Goal: Task Accomplishment & Management: Complete application form

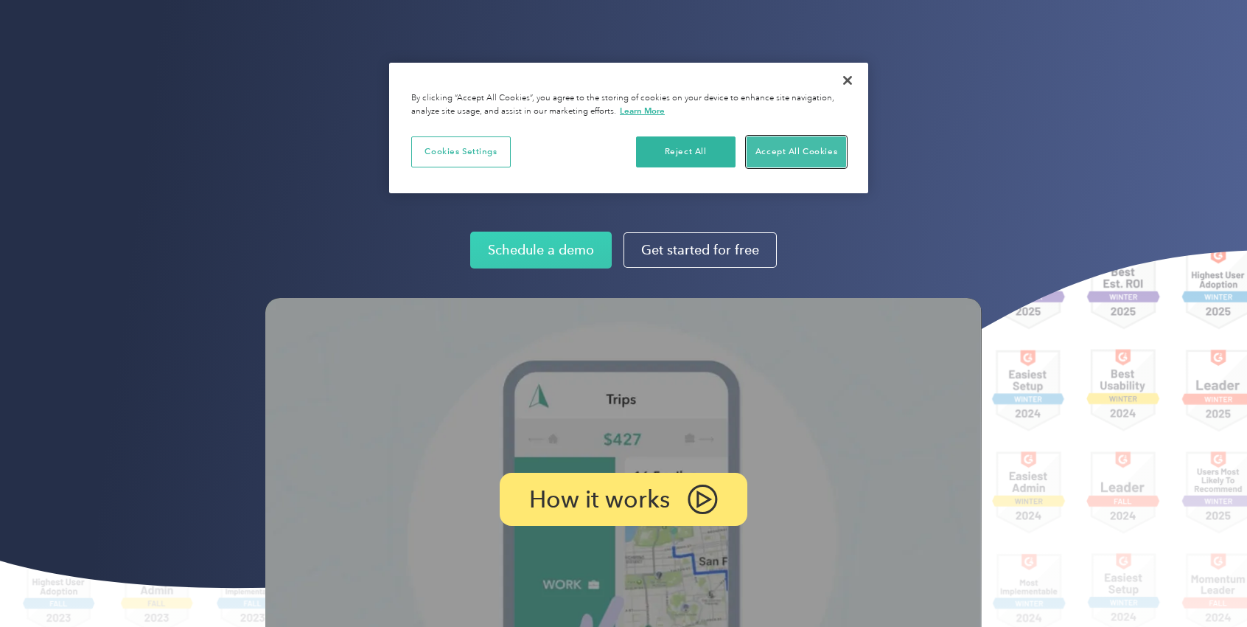
click at [796, 137] on button "Accept All Cookies" at bounding box center [797, 151] width 100 height 31
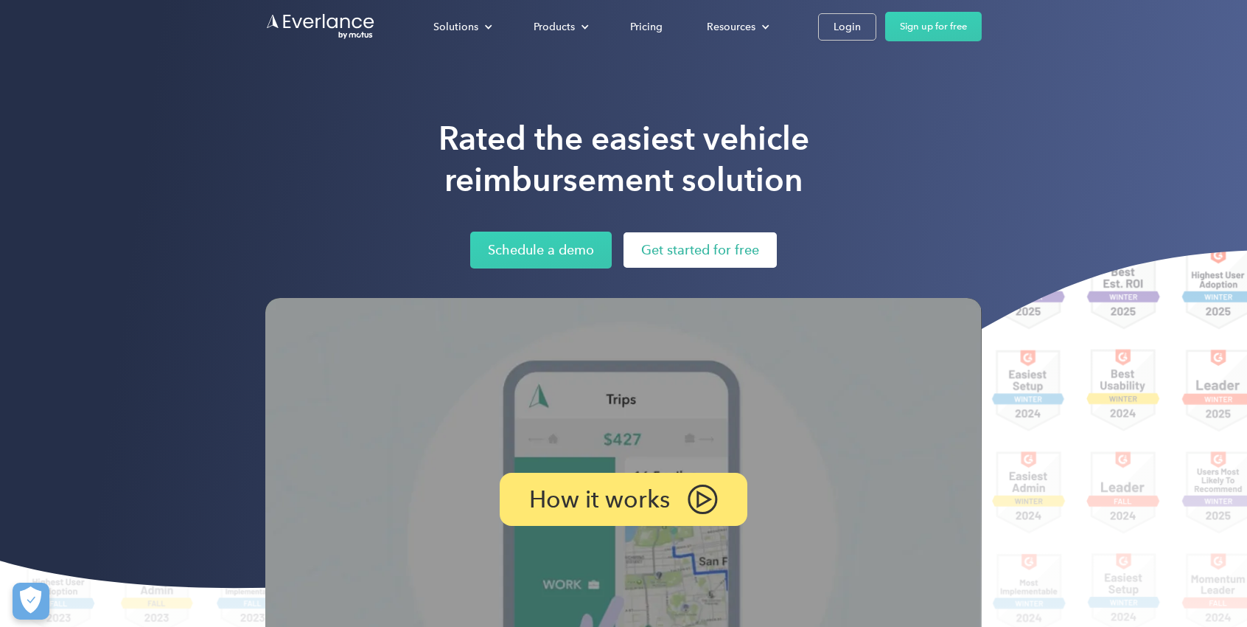
click at [736, 262] on link "Get started for free" at bounding box center [700, 249] width 153 height 35
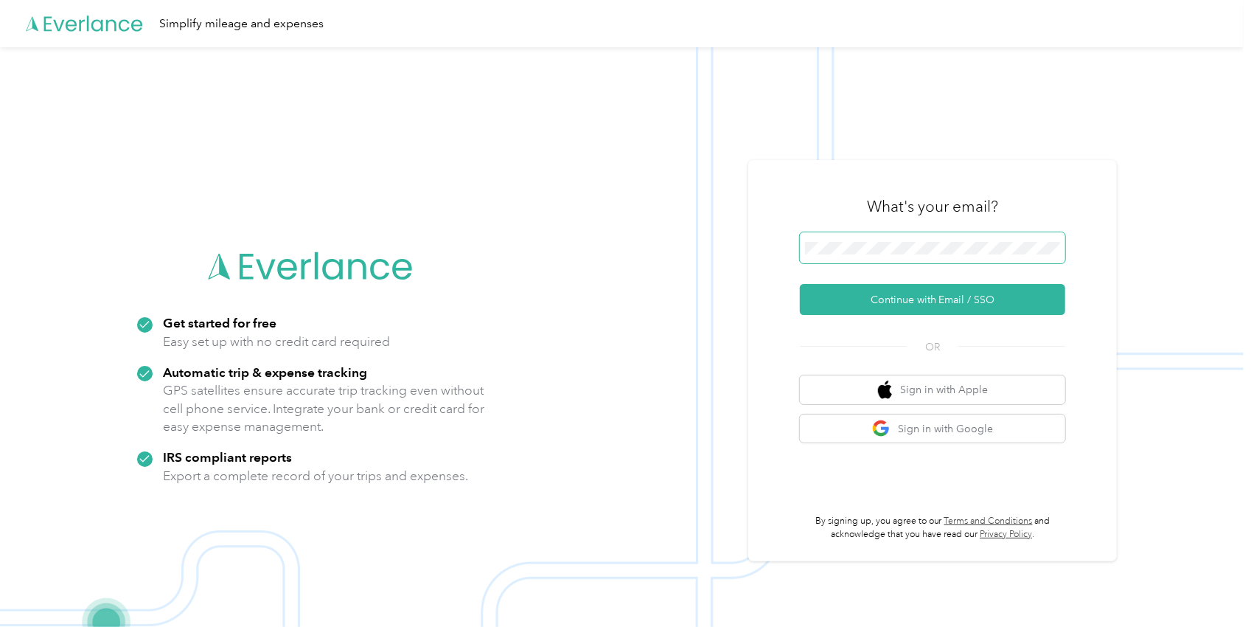
click at [910, 238] on span at bounding box center [932, 247] width 265 height 31
click at [952, 296] on button "Continue with Email / SSO" at bounding box center [932, 299] width 265 height 31
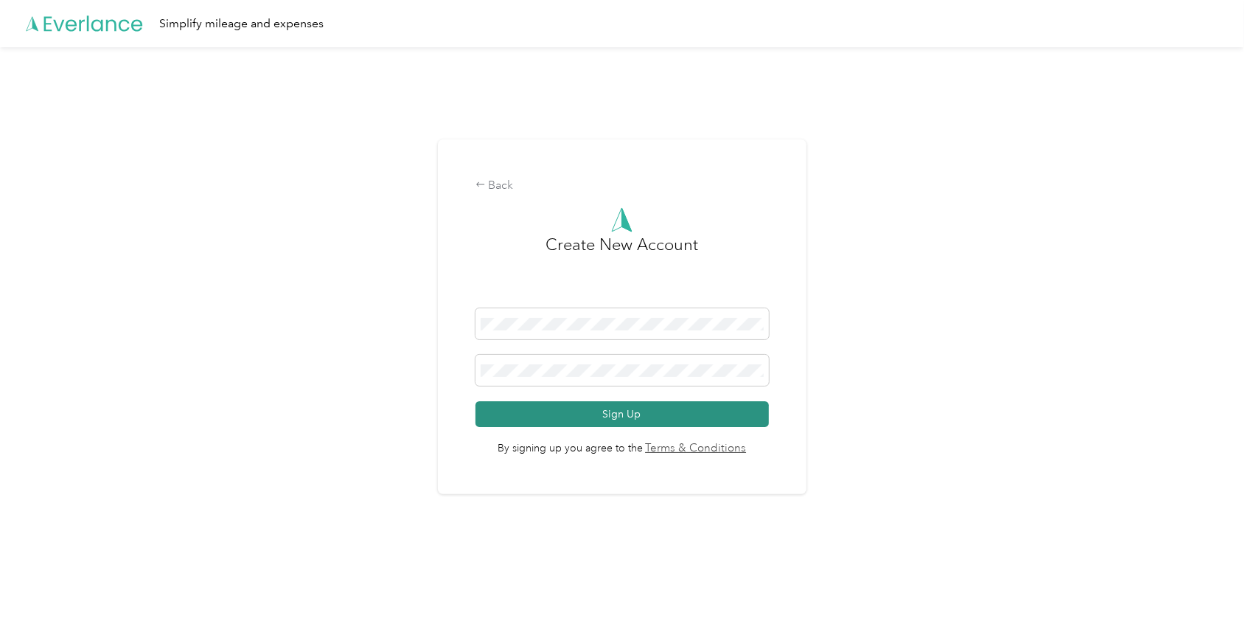
click at [598, 411] on button "Sign Up" at bounding box center [622, 414] width 293 height 26
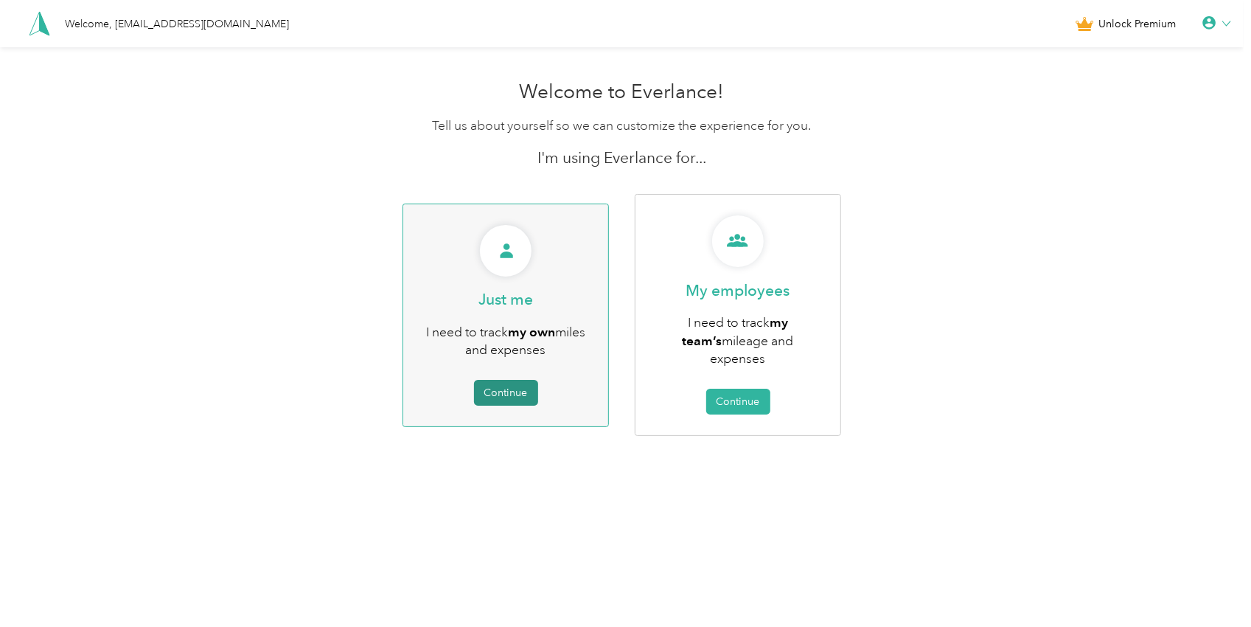
click at [521, 380] on button "Continue" at bounding box center [506, 393] width 64 height 26
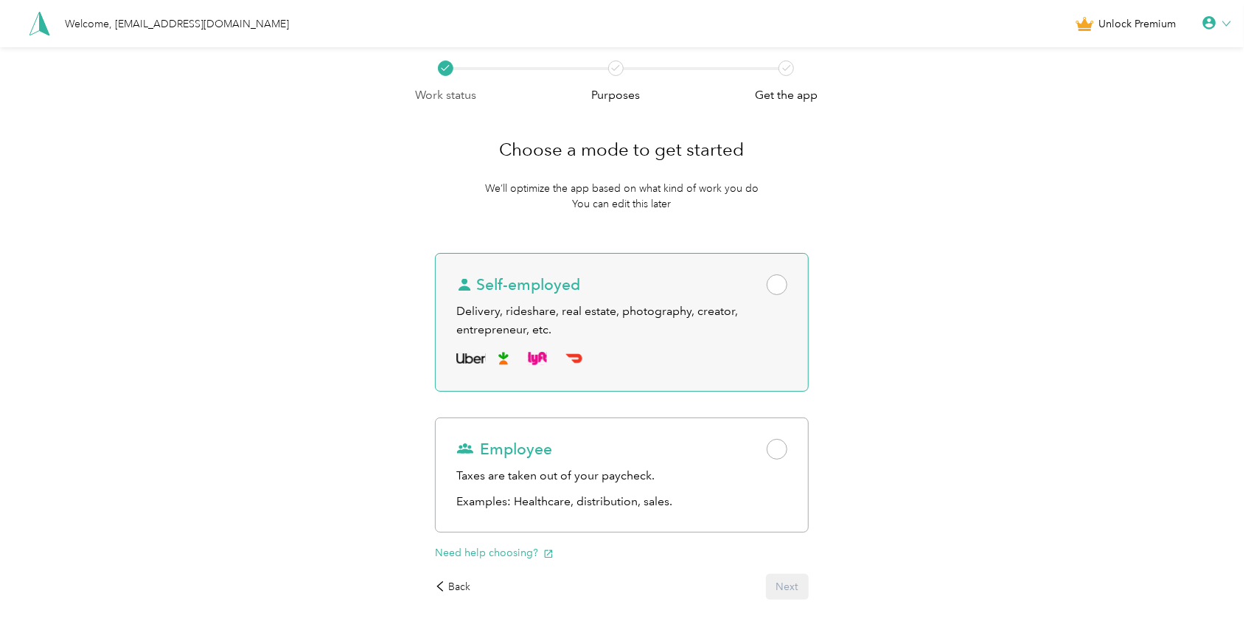
click at [604, 307] on div "Delivery, rideshare, real estate, photography, creator, entrepreneur, etc." at bounding box center [621, 320] width 330 height 36
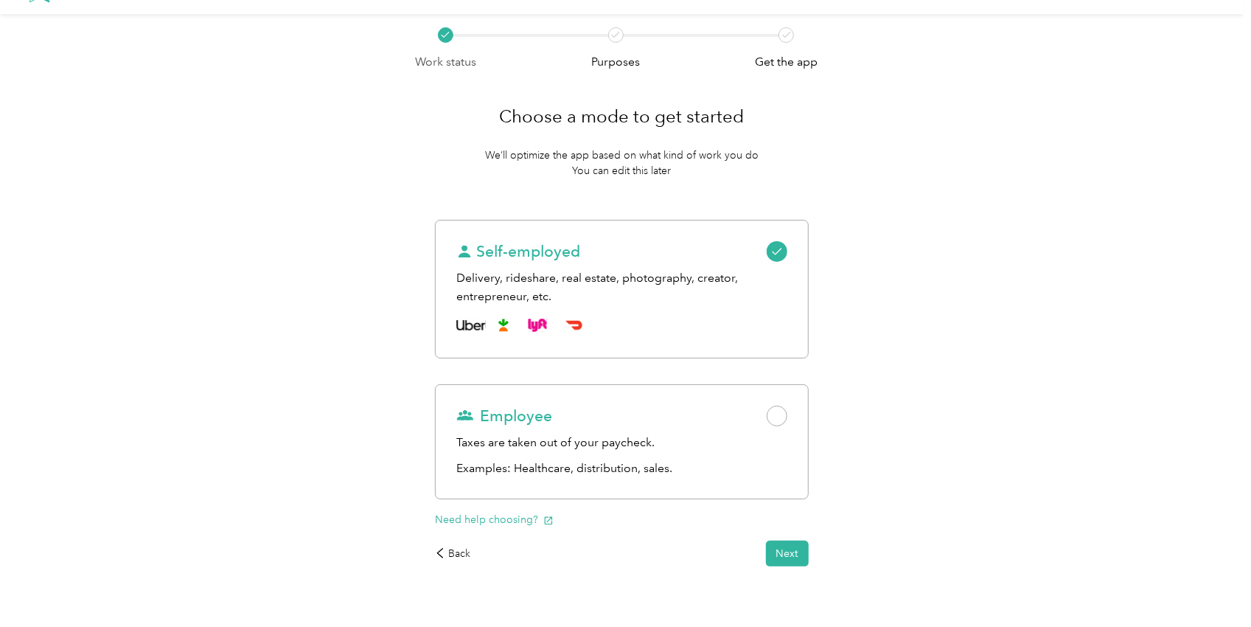
scroll to position [64, 0]
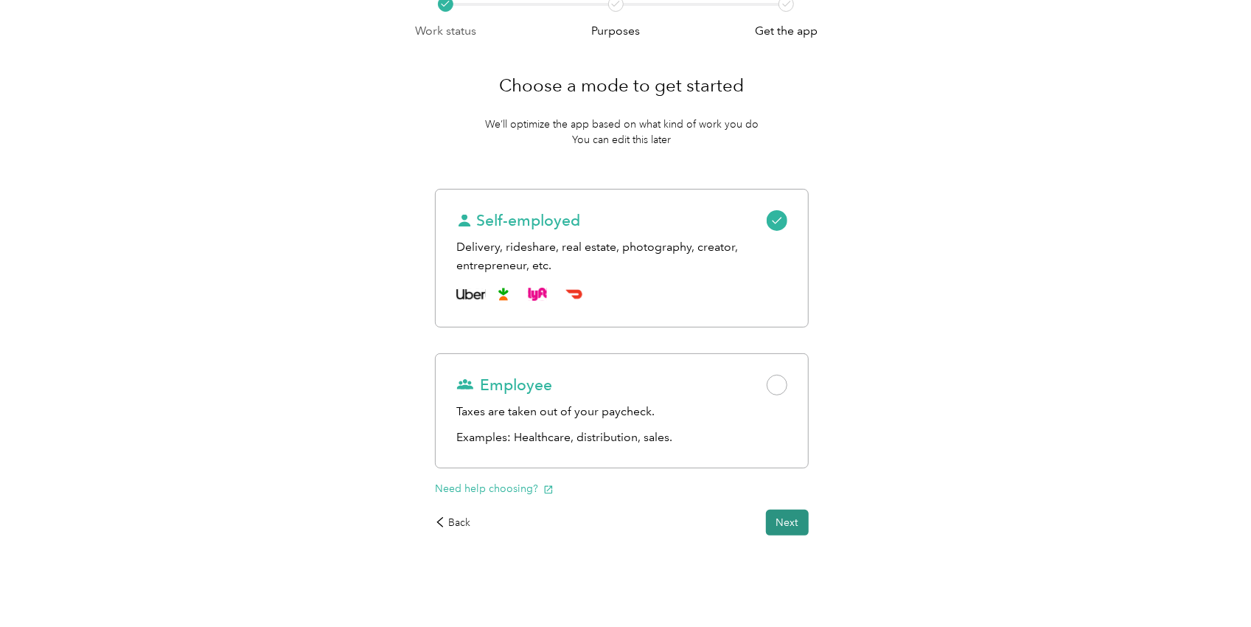
click at [809, 515] on button "Next" at bounding box center [787, 522] width 43 height 26
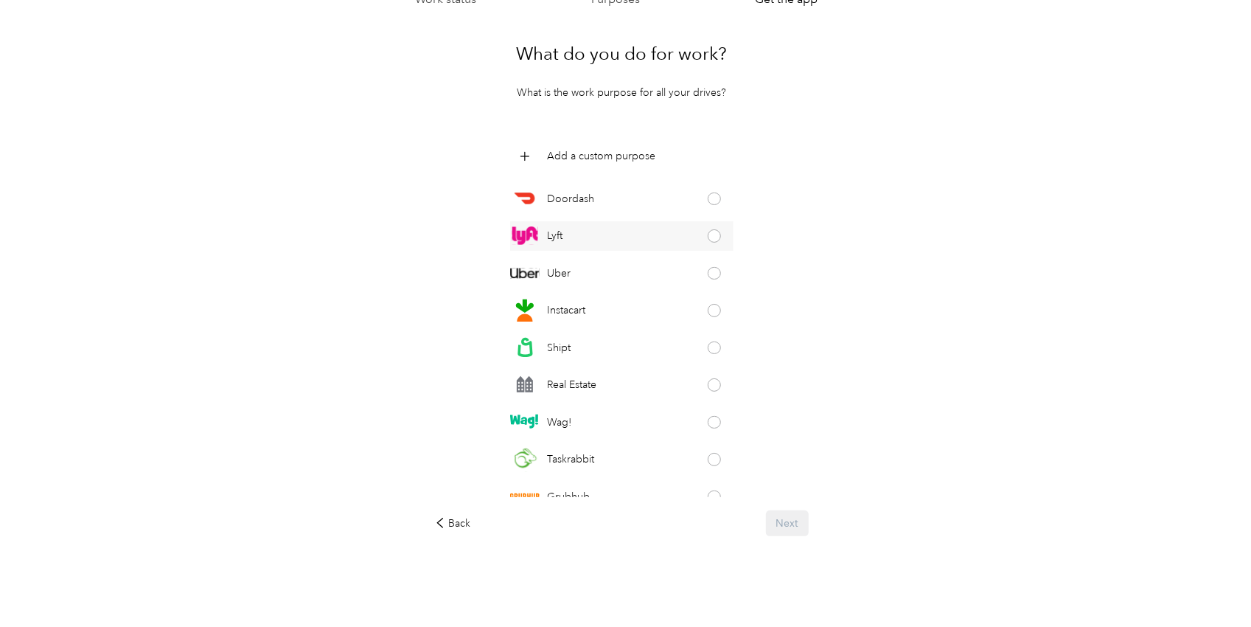
scroll to position [97, 0]
click at [635, 153] on p "Add a custom purpose" at bounding box center [601, 154] width 108 height 15
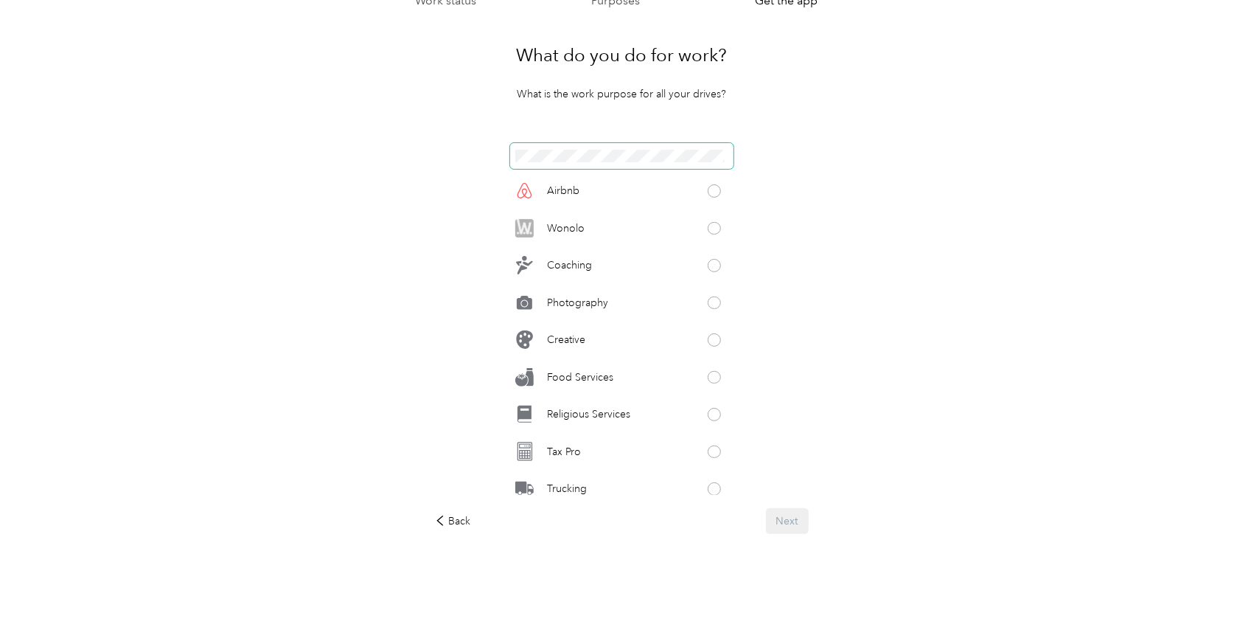
scroll to position [684, 0]
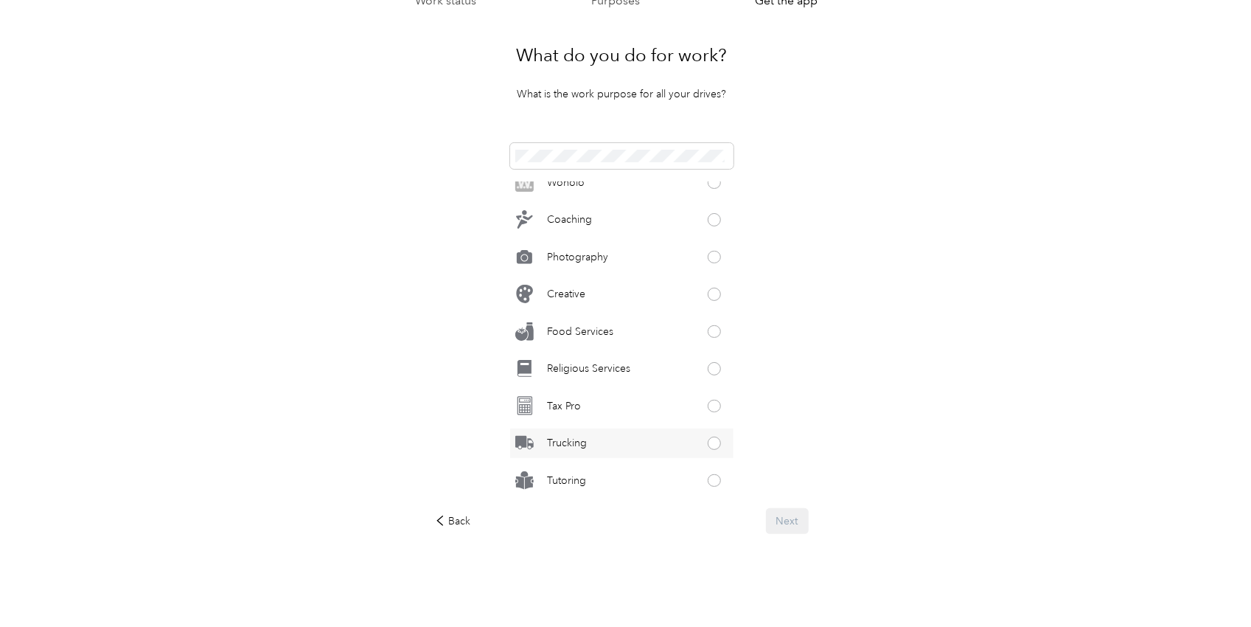
drag, startPoint x: 644, startPoint y: 443, endPoint x: 675, endPoint y: 451, distance: 32.0
click at [645, 443] on div "Trucking" at bounding box center [622, 442] width 224 height 29
click at [798, 515] on button "Next" at bounding box center [787, 521] width 43 height 26
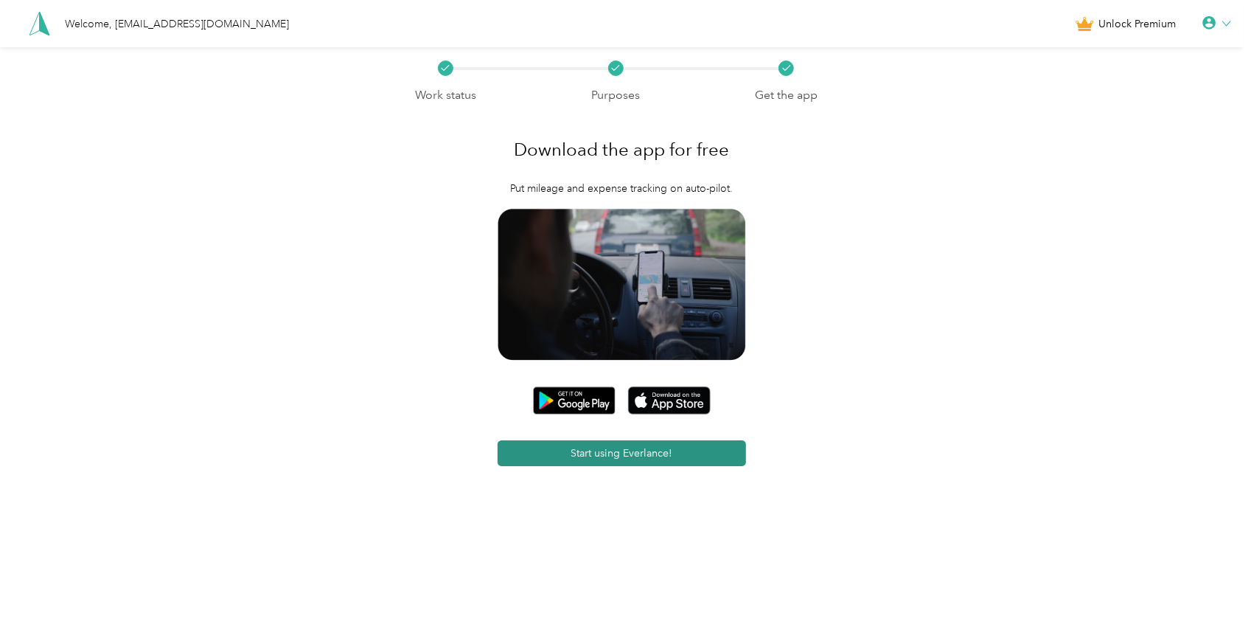
click at [708, 453] on button "Start using Everlance!" at bounding box center [622, 453] width 249 height 26
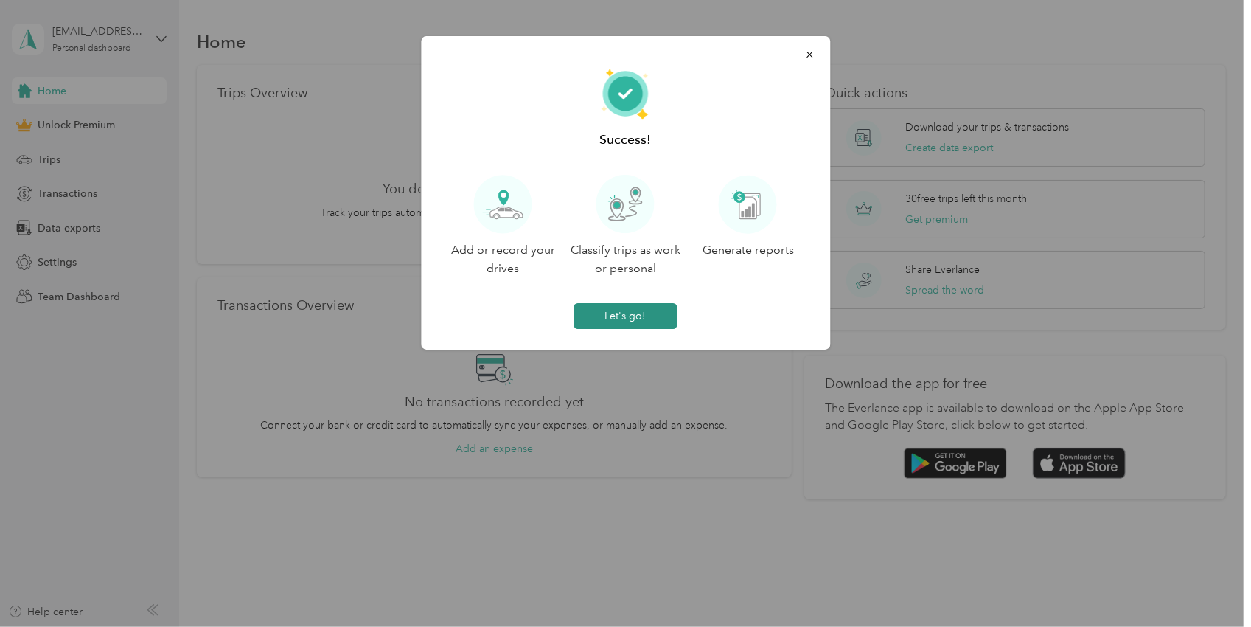
click at [659, 310] on button "Let's go!" at bounding box center [625, 316] width 103 height 26
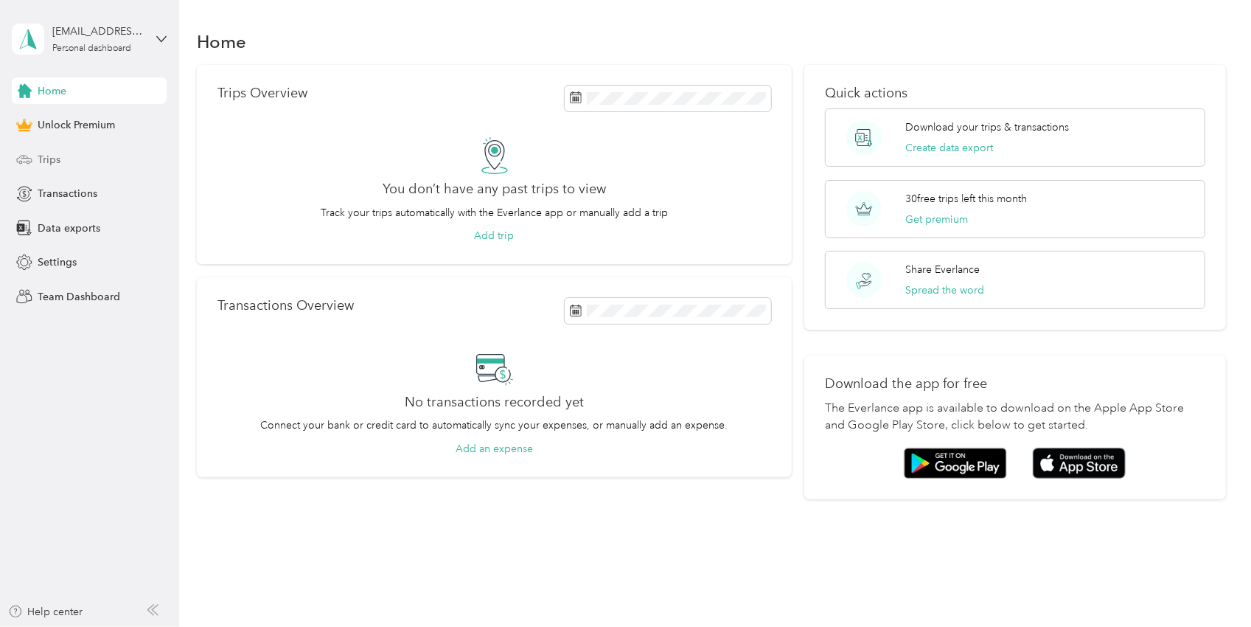
click at [50, 157] on span "Trips" at bounding box center [49, 159] width 23 height 15
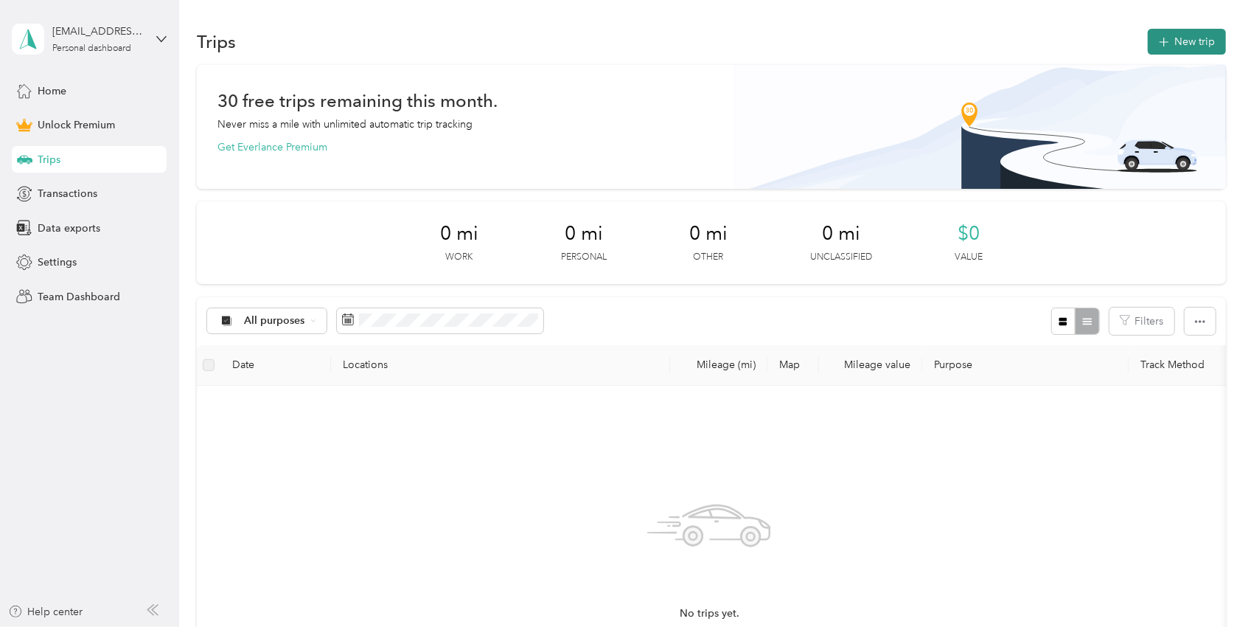
click at [1199, 43] on button "New trip" at bounding box center [1187, 42] width 78 height 26
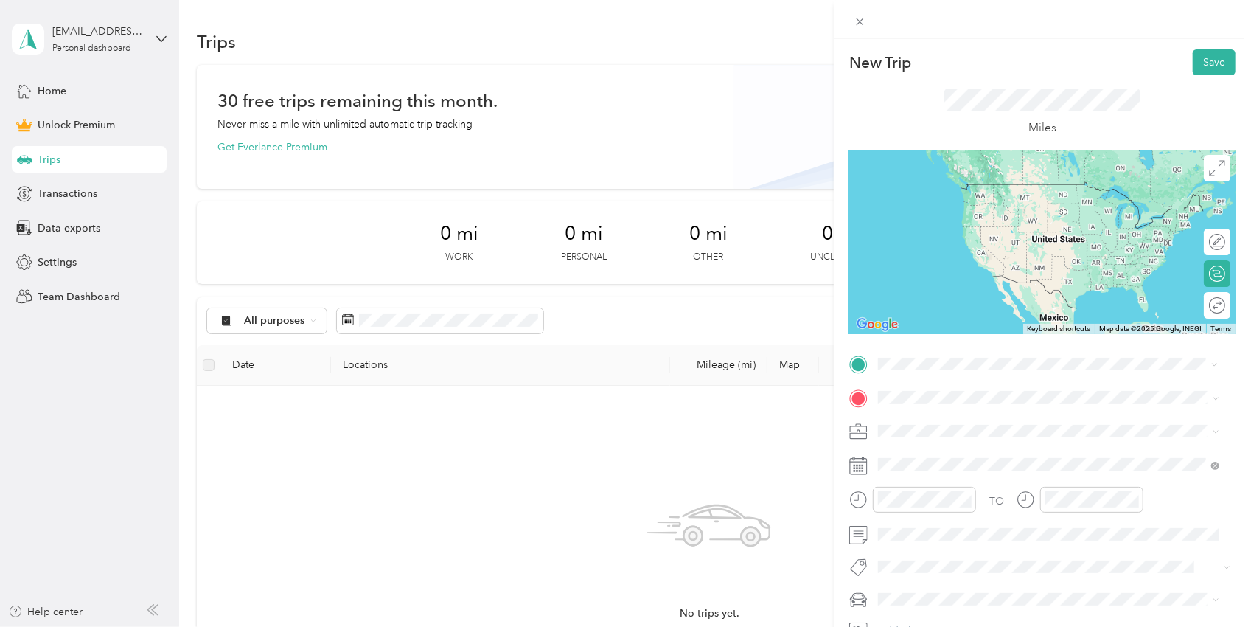
click at [1046, 424] on span "Philadelphia Pennsylvania 19104, United States" at bounding box center [1005, 424] width 198 height 26
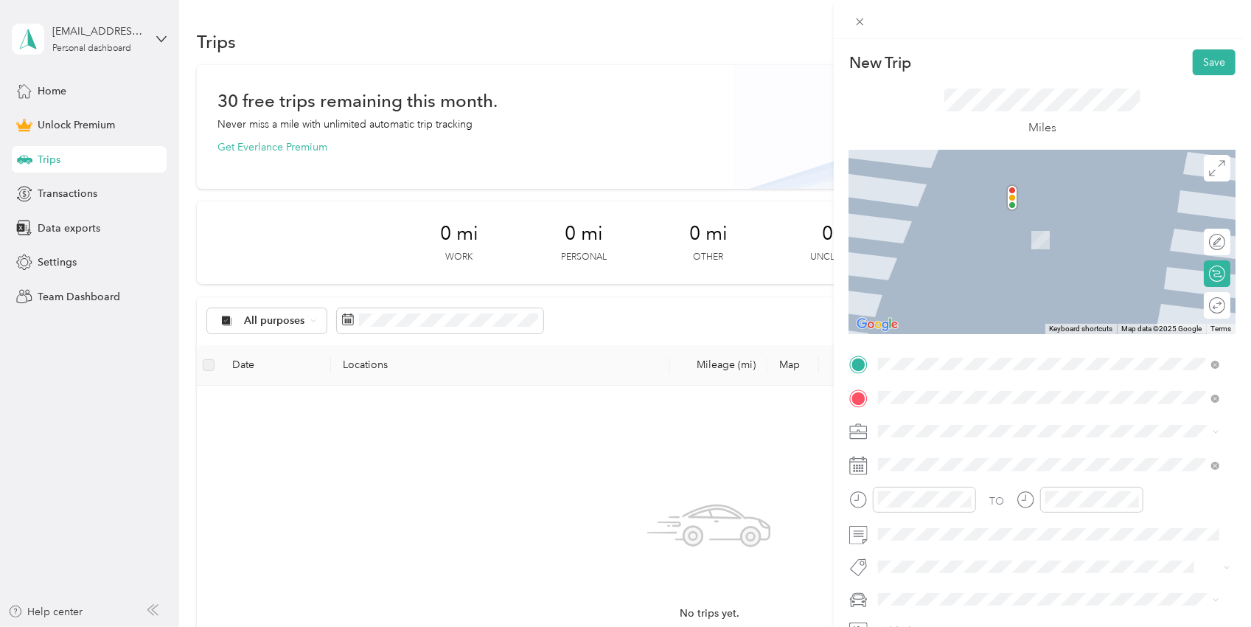
click at [1062, 453] on div "Minneapolis Minnesota 55401, United States" at bounding box center [1049, 452] width 330 height 20
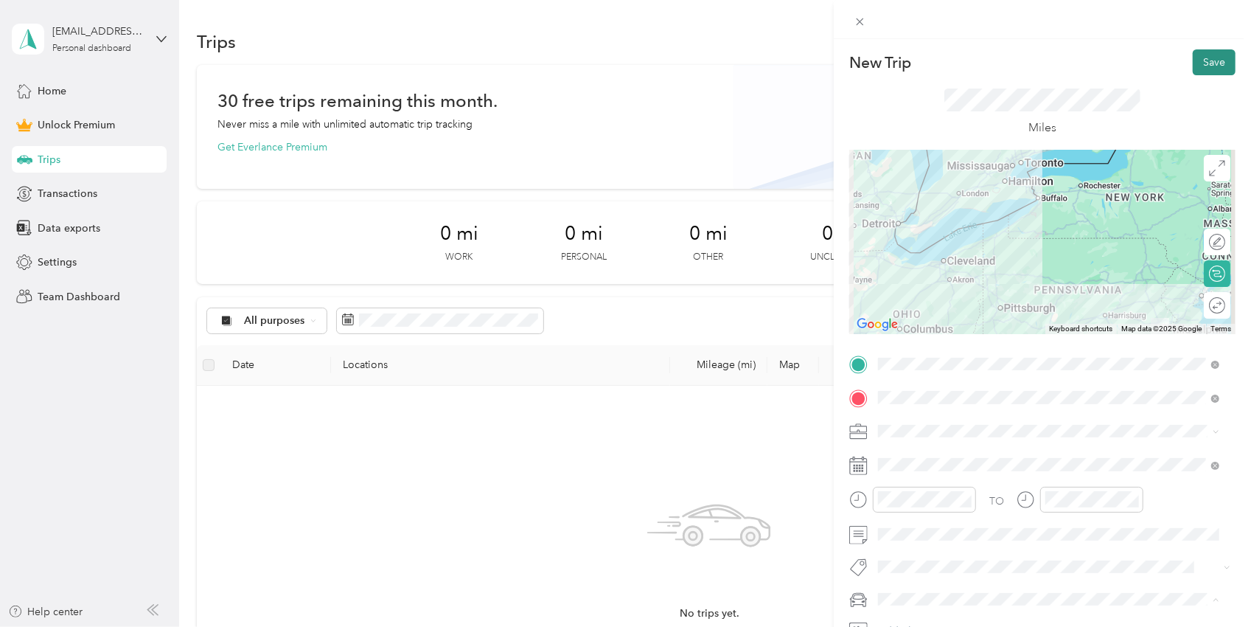
click at [1218, 55] on button "Save" at bounding box center [1214, 62] width 43 height 26
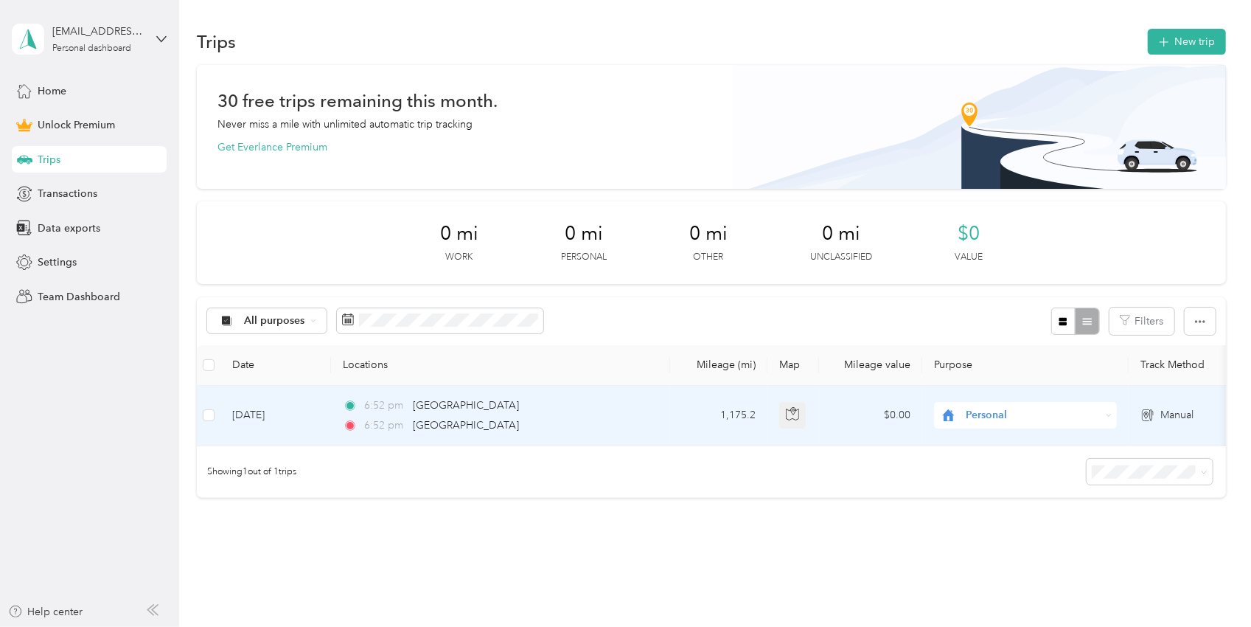
click at [792, 407] on icon "button" at bounding box center [792, 413] width 13 height 13
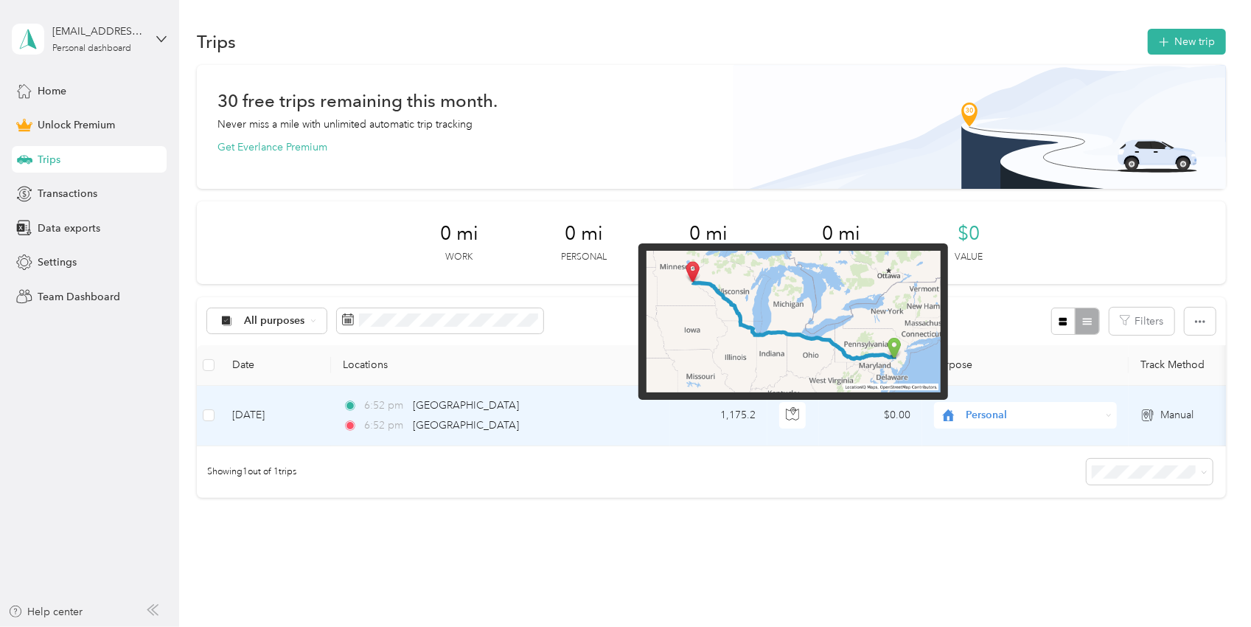
click at [762, 330] on img at bounding box center [794, 322] width 294 height 142
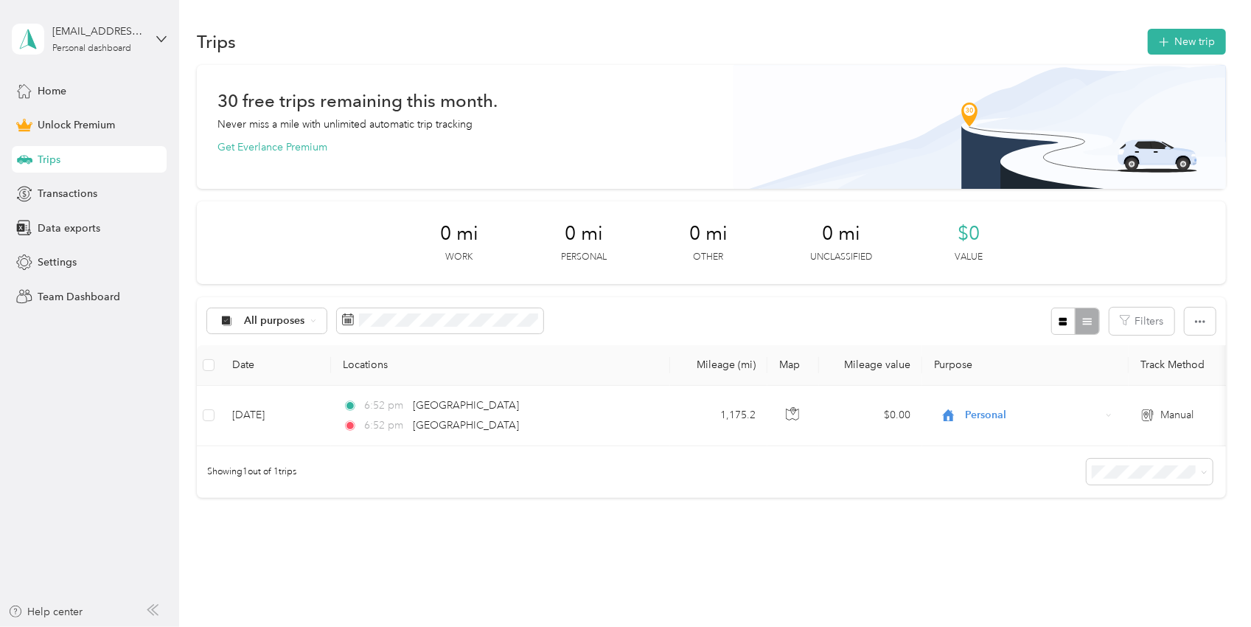
click at [1017, 335] on div "All purposes Filters" at bounding box center [711, 321] width 1028 height 48
click at [1203, 326] on button "button" at bounding box center [1200, 320] width 31 height 27
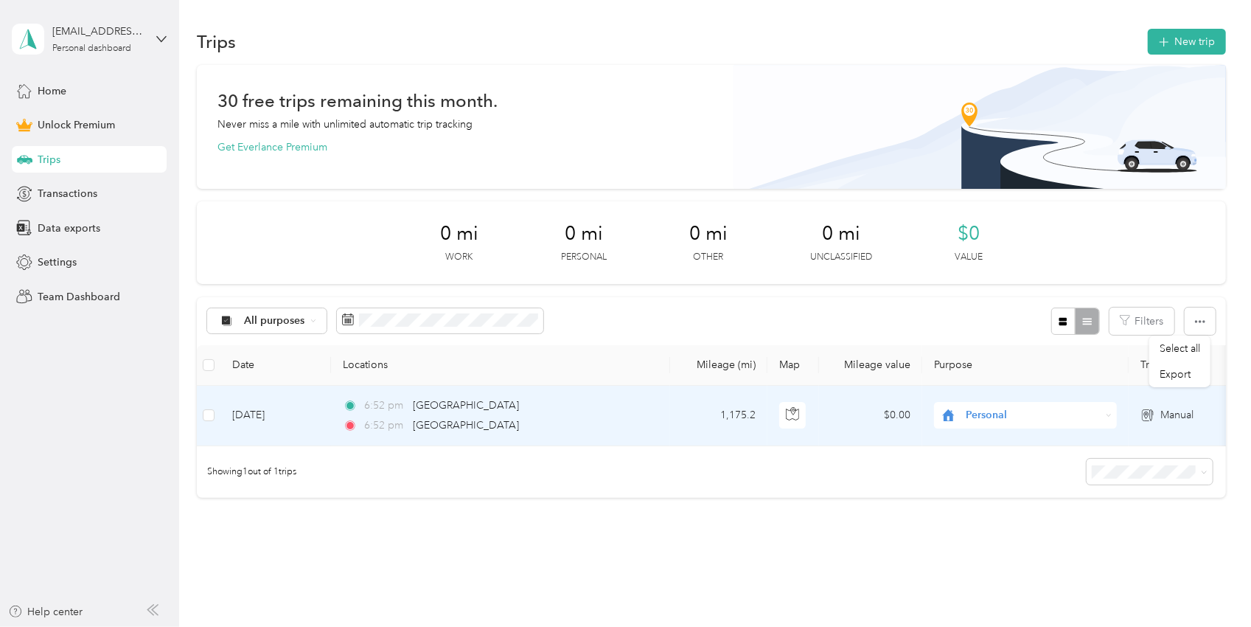
click at [548, 433] on td "6:52 pm Philadelphia 6:52 pm Minneapolis" at bounding box center [500, 416] width 339 height 60
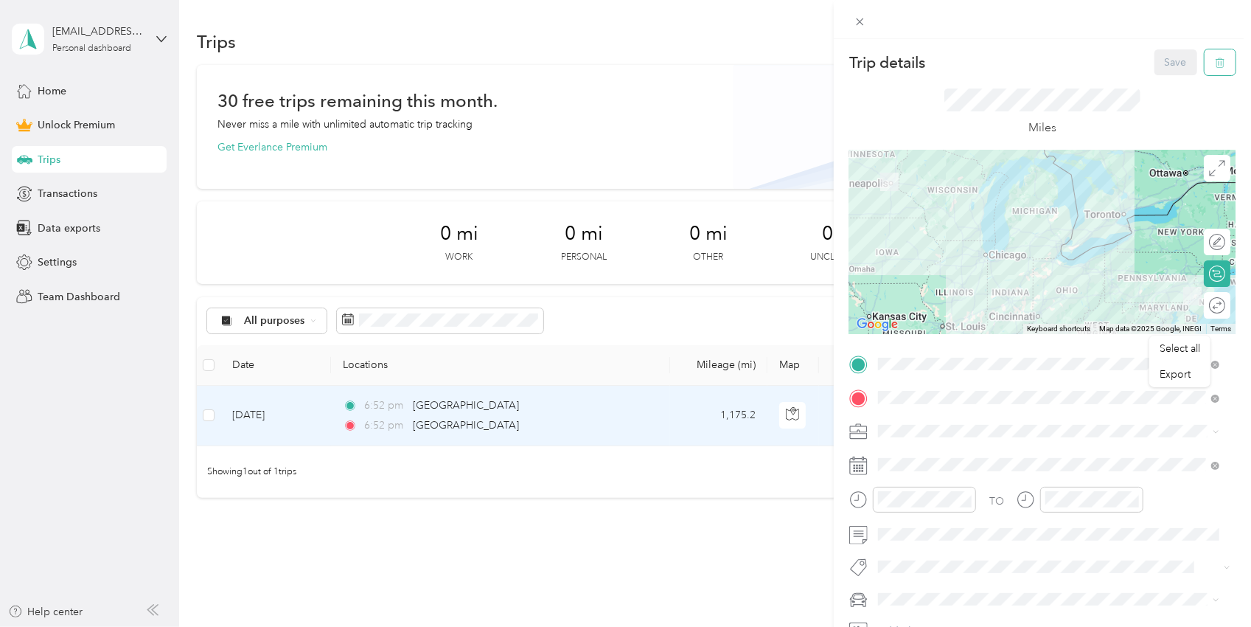
click at [1215, 63] on button "button" at bounding box center [1220, 62] width 31 height 26
click at [1162, 83] on button "Yes" at bounding box center [1166, 81] width 29 height 24
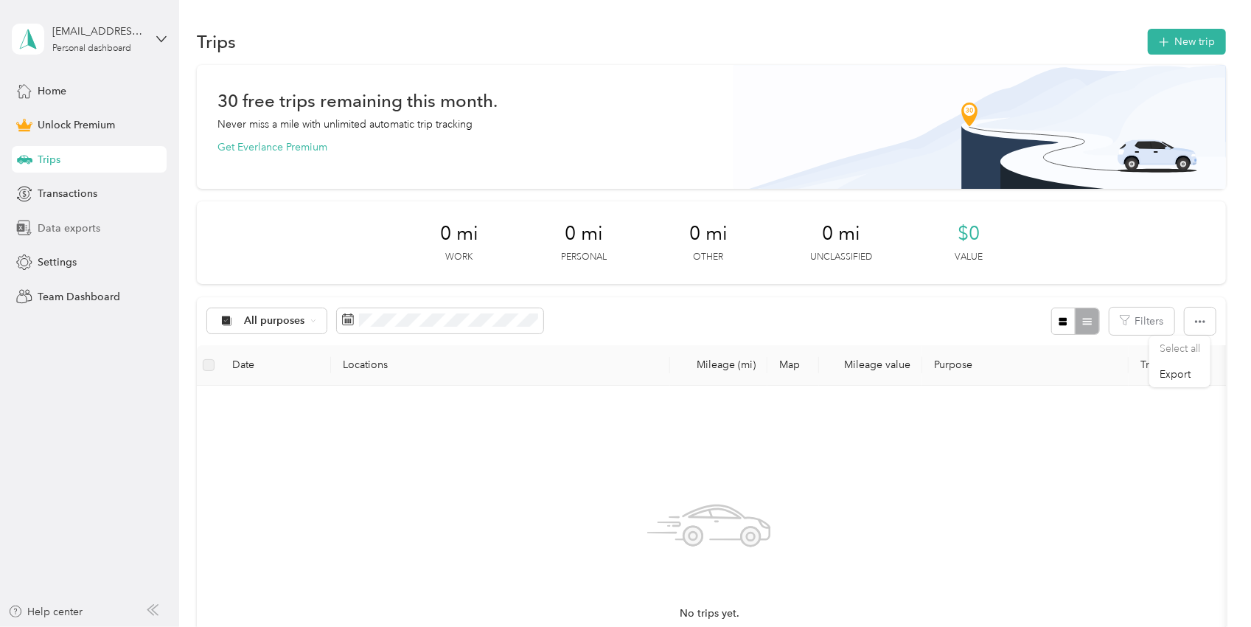
click at [44, 223] on span "Data exports" at bounding box center [69, 227] width 63 height 15
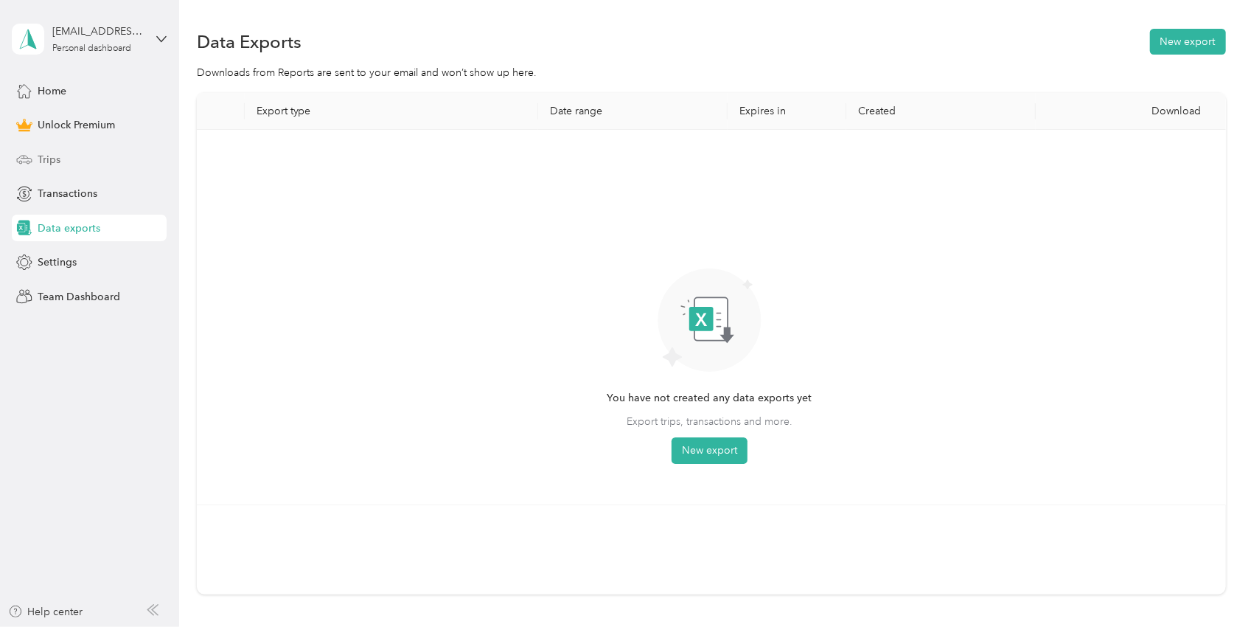
click at [74, 161] on div "Trips" at bounding box center [89, 159] width 155 height 27
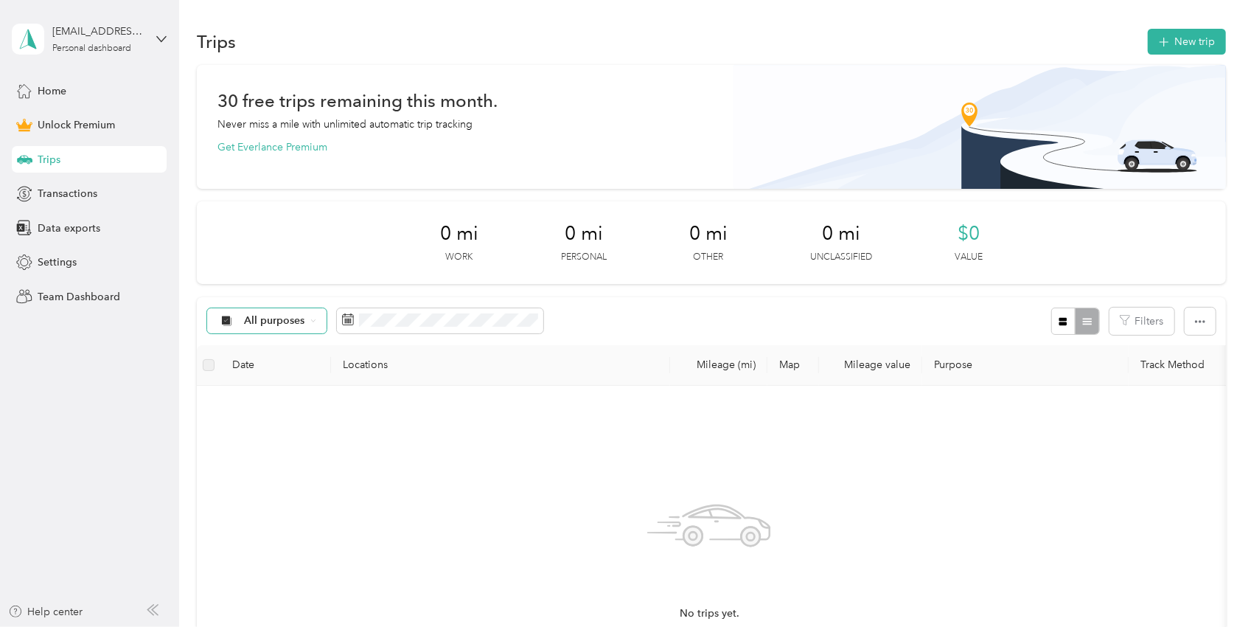
click at [304, 321] on div "All purposes" at bounding box center [266, 320] width 119 height 25
click at [264, 453] on li "Trucking" at bounding box center [266, 447] width 118 height 26
